Goal: Task Accomplishment & Management: Use online tool/utility

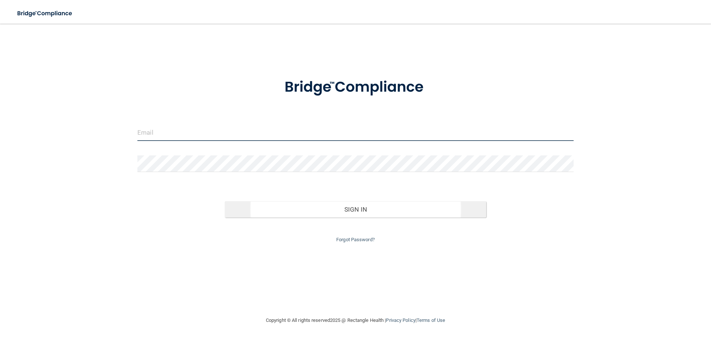
type input "[EMAIL_ADDRESS][DOMAIN_NAME]"
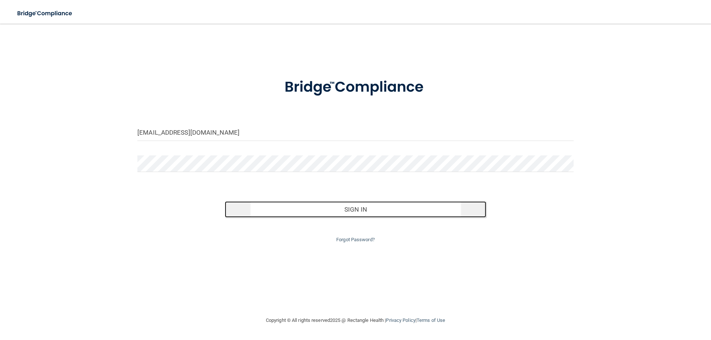
click at [361, 215] on button "Sign In" at bounding box center [356, 210] width 262 height 16
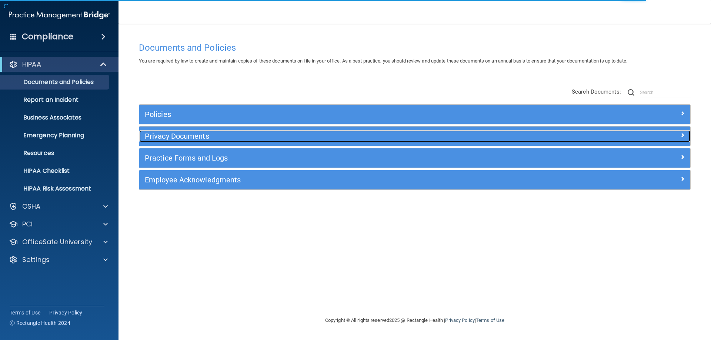
click at [164, 136] on h5 "Privacy Documents" at bounding box center [346, 136] width 402 height 8
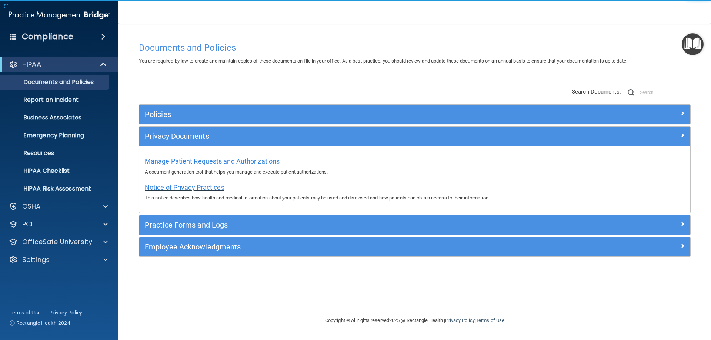
click at [179, 184] on span "Notice of Privacy Practices" at bounding box center [185, 188] width 80 height 8
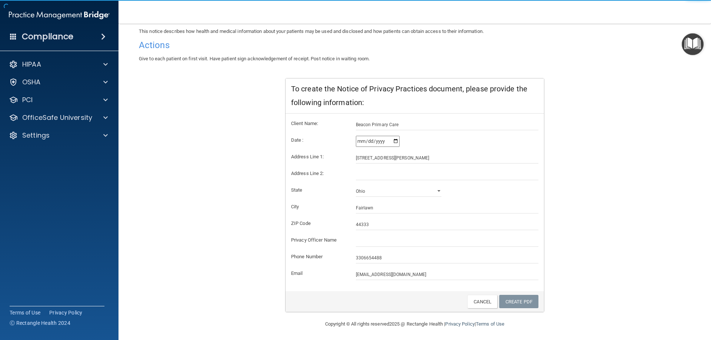
scroll to position [71, 0]
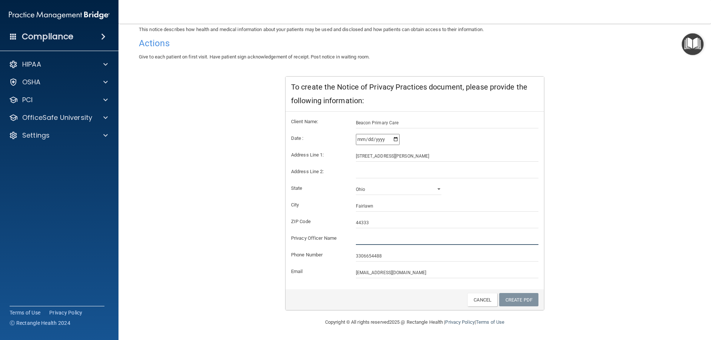
click at [362, 243] on input "text" at bounding box center [447, 239] width 183 height 11
type input "[PERSON_NAME], MD"
click at [519, 300] on link "Create PDF" at bounding box center [518, 300] width 39 height 14
